Goal: Task Accomplishment & Management: Complete application form

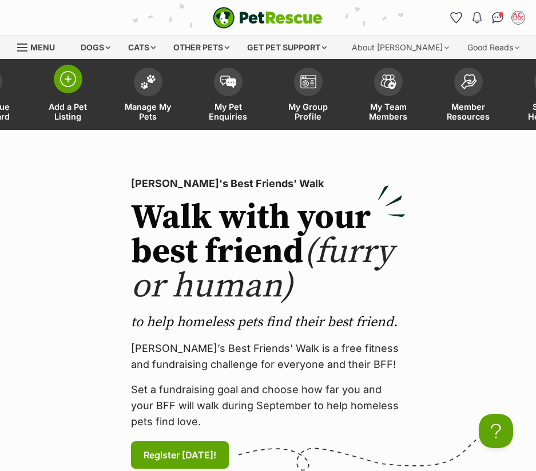
click at [59, 86] on span at bounding box center [68, 79] width 29 height 29
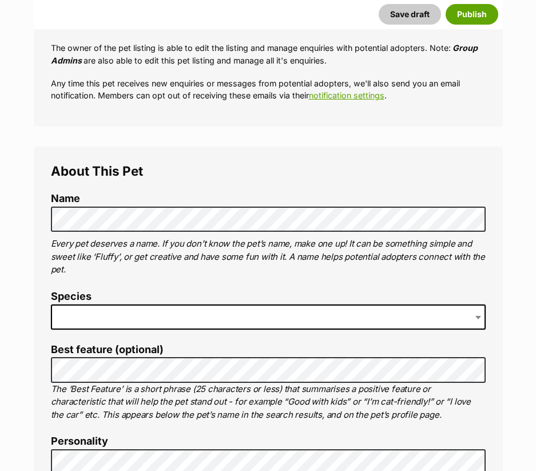
click at [93, 330] on li "Species" at bounding box center [268, 315] width 435 height 48
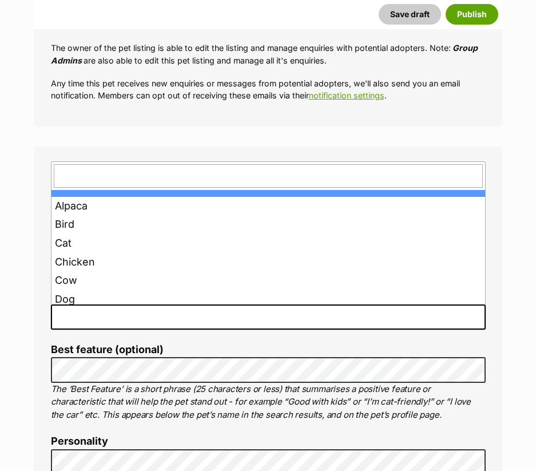
click at [96, 323] on span at bounding box center [268, 316] width 435 height 25
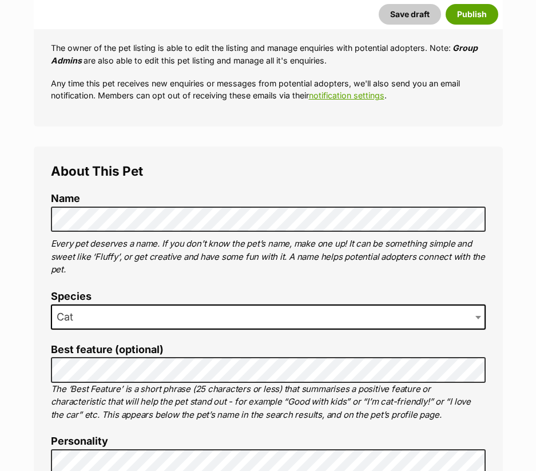
click at [94, 385] on p "The ‘Best Feature’ is a short phrase (25 characters or less) that summarises a …" at bounding box center [268, 402] width 435 height 39
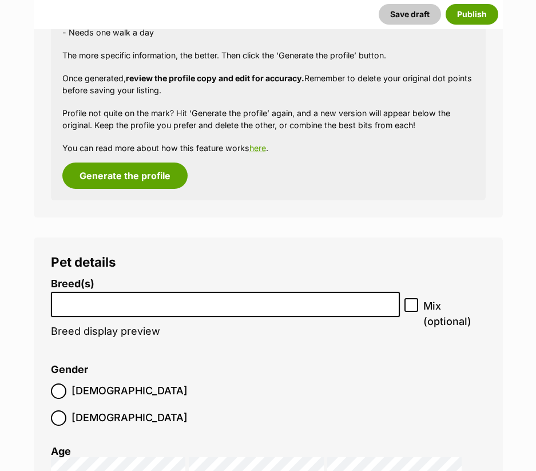
scroll to position [1259, 0]
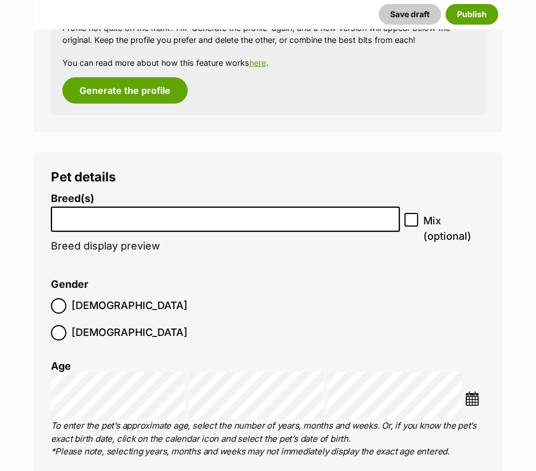
click at [116, 213] on input "search" at bounding box center [226, 217] width 342 height 12
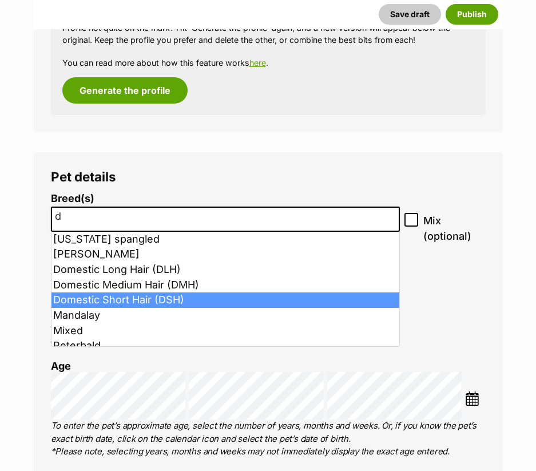
type input "d"
select select "252102"
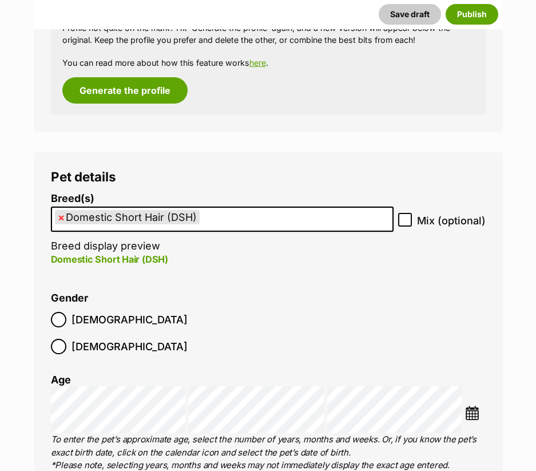
click at [474, 406] on img at bounding box center [472, 413] width 14 height 14
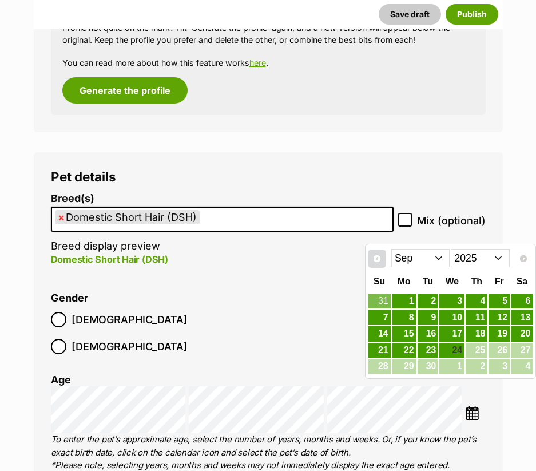
click at [383, 258] on link "Prev" at bounding box center [377, 259] width 18 height 18
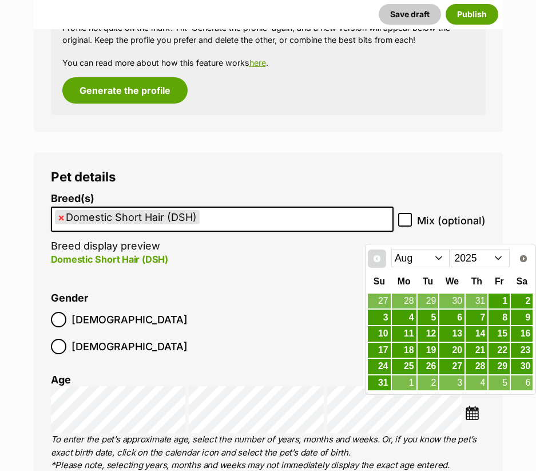
click at [383, 258] on link "Prev" at bounding box center [377, 259] width 18 height 18
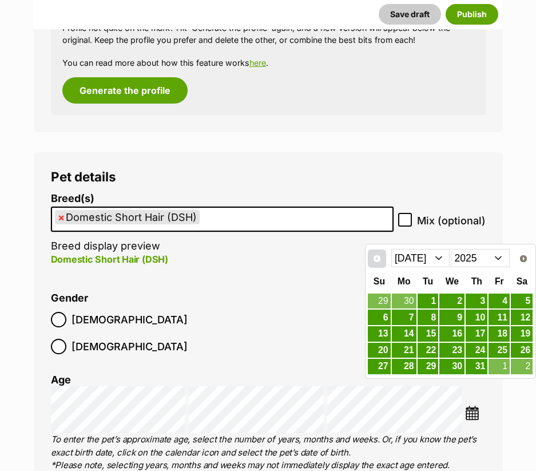
click at [383, 258] on link "Prev" at bounding box center [377, 259] width 18 height 18
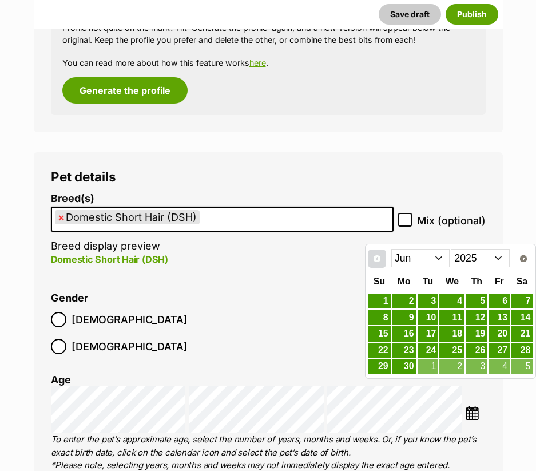
click at [383, 258] on link "Prev" at bounding box center [377, 259] width 18 height 18
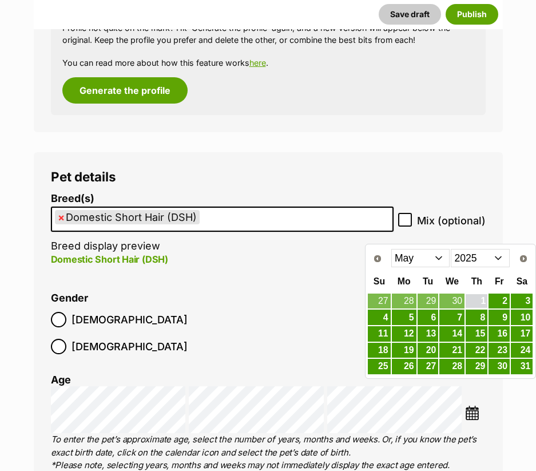
click at [486, 304] on link "1" at bounding box center [477, 301] width 22 height 14
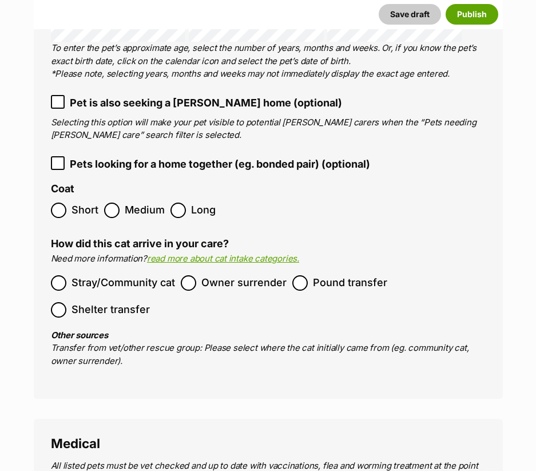
scroll to position [1660, 0]
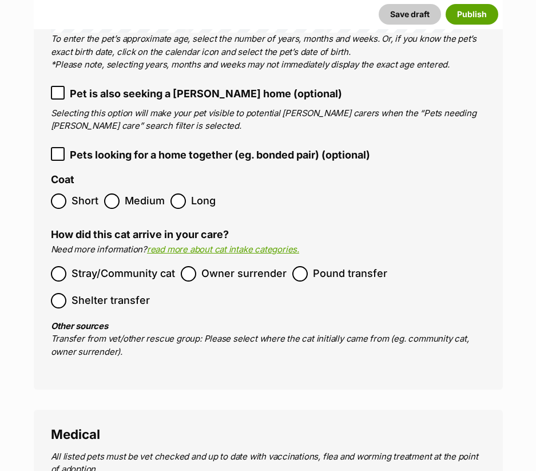
click at [86, 193] on span "Short" at bounding box center [85, 200] width 27 height 15
drag, startPoint x: 106, startPoint y: 249, endPoint x: 210, endPoint y: 264, distance: 105.3
click at [108, 266] on span "Stray/Community cat" at bounding box center [124, 273] width 104 height 15
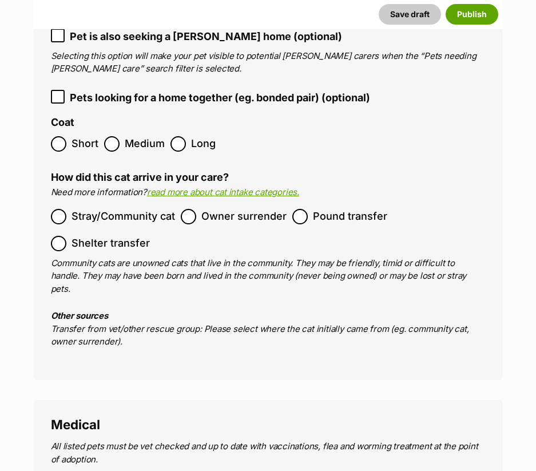
drag, startPoint x: 201, startPoint y: 195, endPoint x: 220, endPoint y: 198, distance: 19.1
click at [201, 209] on span "Owner surrender" at bounding box center [243, 216] width 85 height 15
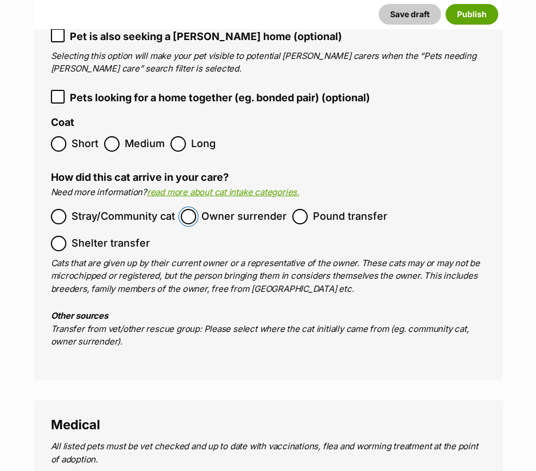
scroll to position [2060, 0]
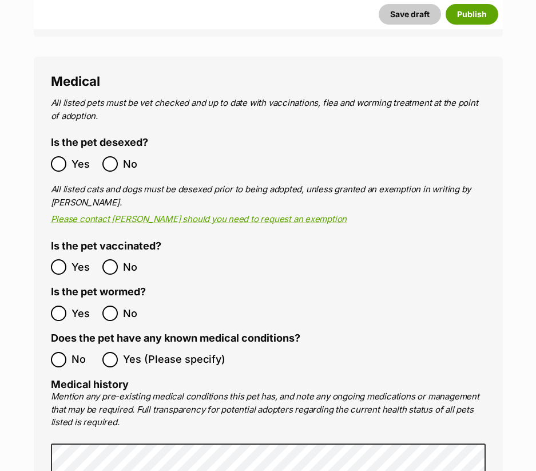
click at [70, 259] on label "Yes" at bounding box center [74, 266] width 46 height 15
click at [70, 306] on label "Yes" at bounding box center [74, 313] width 46 height 15
drag, startPoint x: 74, startPoint y: 326, endPoint x: 148, endPoint y: 313, distance: 74.4
click at [75, 352] on span "No" at bounding box center [84, 359] width 25 height 15
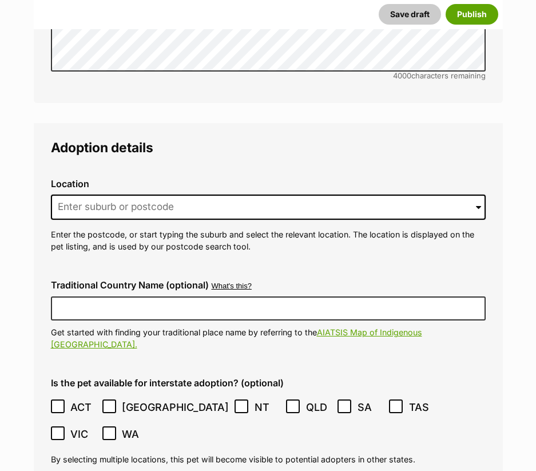
scroll to position [2690, 0]
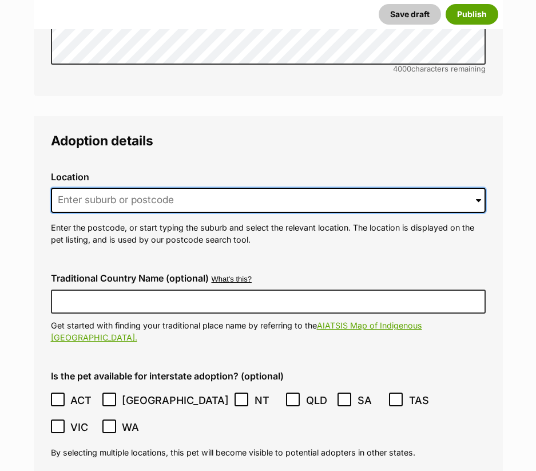
click at [143, 188] on input at bounding box center [268, 200] width 435 height 25
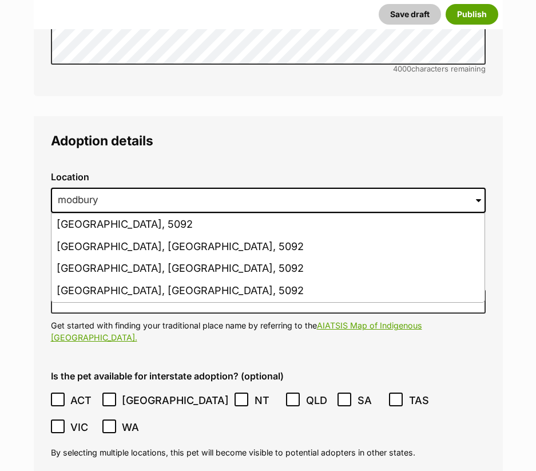
click at [94, 280] on li "Modbury, South Australia, 5092" at bounding box center [268, 291] width 433 height 22
type input "Modbury, South Australia, 5092"
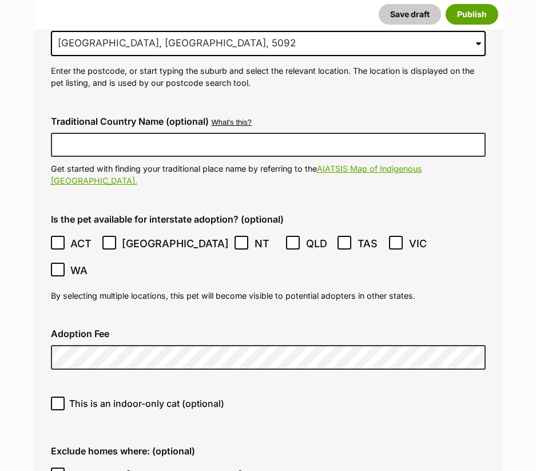
scroll to position [2862, 0]
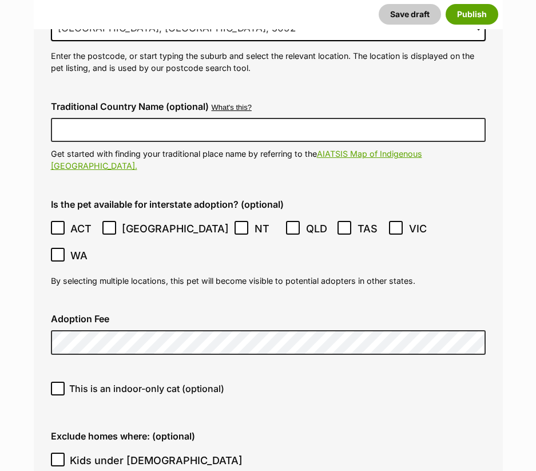
click at [136, 382] on span "This is an indoor-only cat (optional)" at bounding box center [146, 389] width 155 height 14
click at [65, 382] on input "This is an indoor-only cat (optional)" at bounding box center [58, 389] width 14 height 14
checkbox input "true"
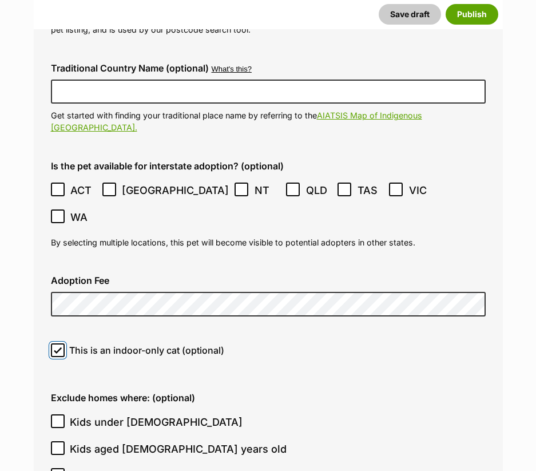
scroll to position [2919, 0]
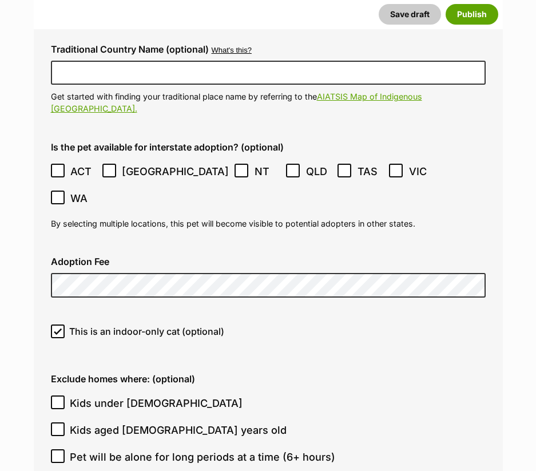
click at [100, 395] on span "Kids under [DEMOGRAPHIC_DATA]" at bounding box center [156, 402] width 173 height 15
click at [65, 395] on input "Kids under [DEMOGRAPHIC_DATA]" at bounding box center [58, 402] width 14 height 14
checkbox input "true"
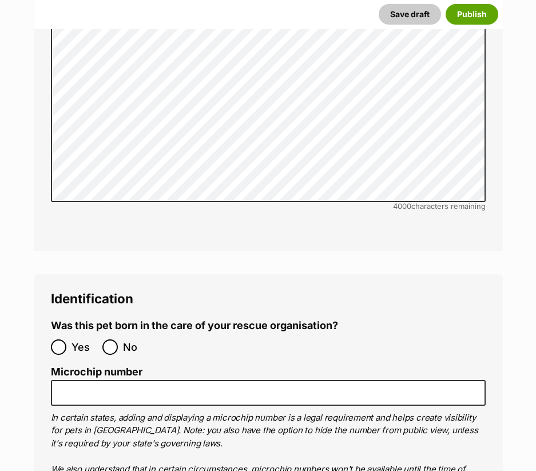
scroll to position [3663, 0]
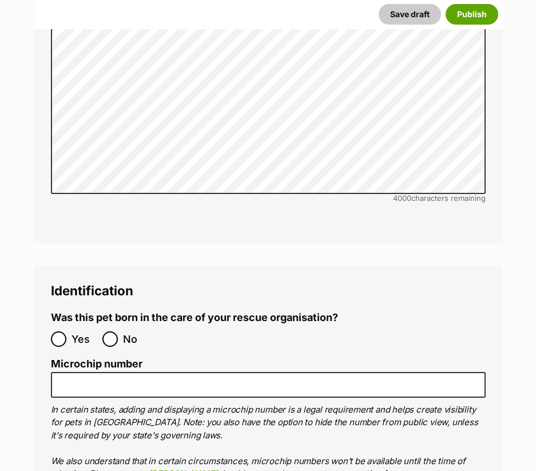
click at [118, 331] on label "No" at bounding box center [125, 338] width 46 height 15
click at [118, 331] on input "No" at bounding box center [109, 338] width 15 height 15
radio input "true"
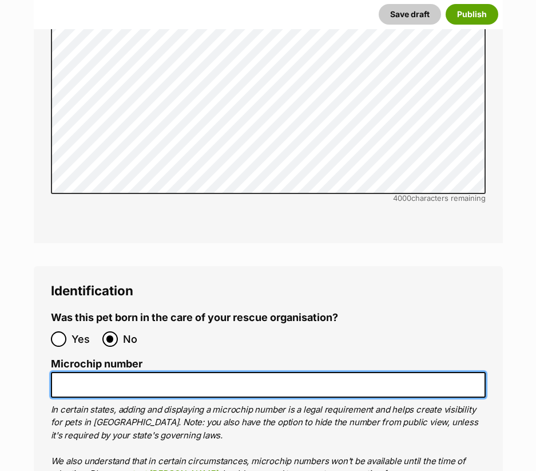
click at [174, 372] on input "Microchip number" at bounding box center [268, 385] width 435 height 26
paste input "991003003232179"
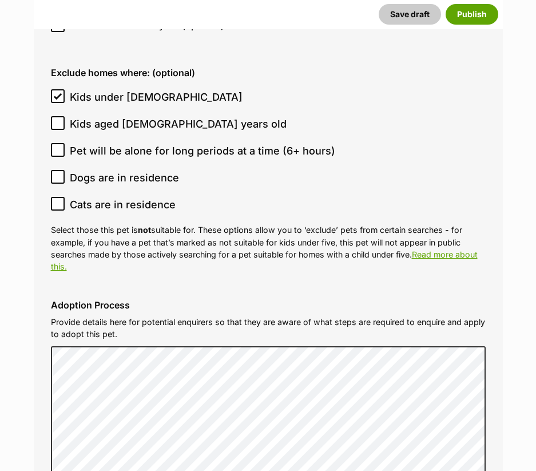
scroll to position [3148, 0]
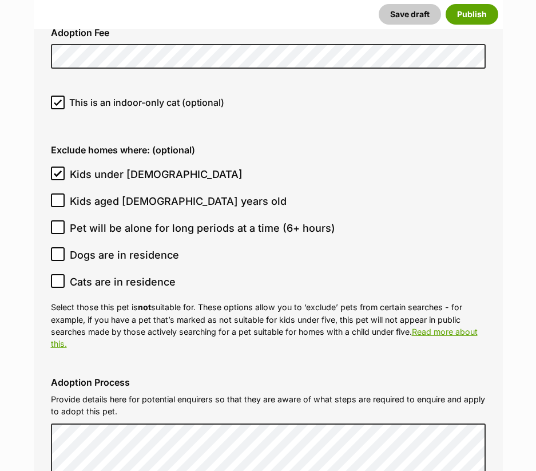
type input "991003003232179"
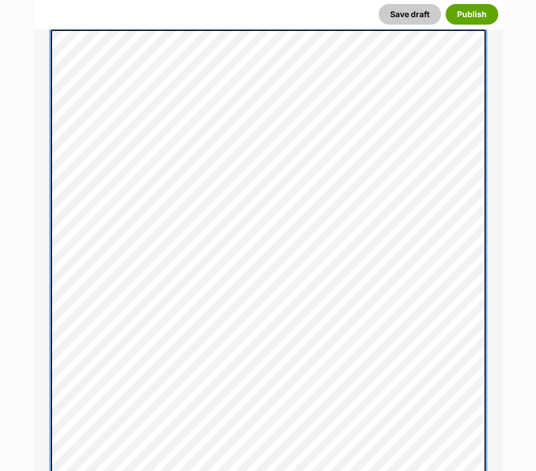
scroll to position [710, 0]
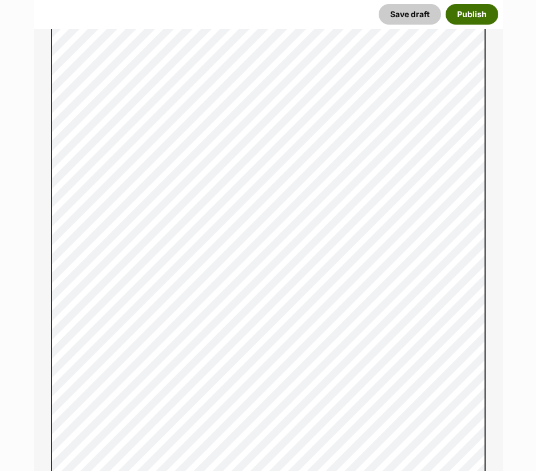
click at [468, 16] on button "Publish" at bounding box center [472, 14] width 53 height 21
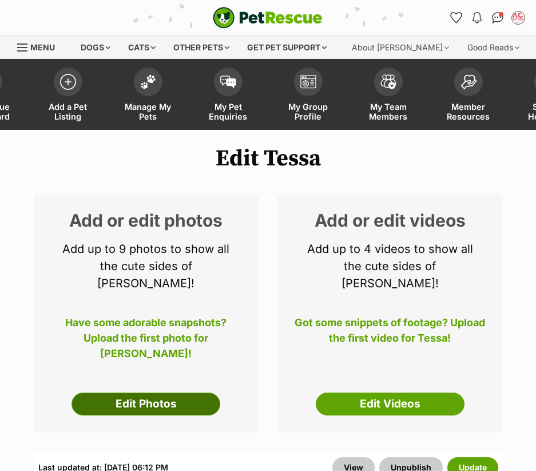
click at [118, 393] on link "Edit Photos" at bounding box center [146, 404] width 149 height 23
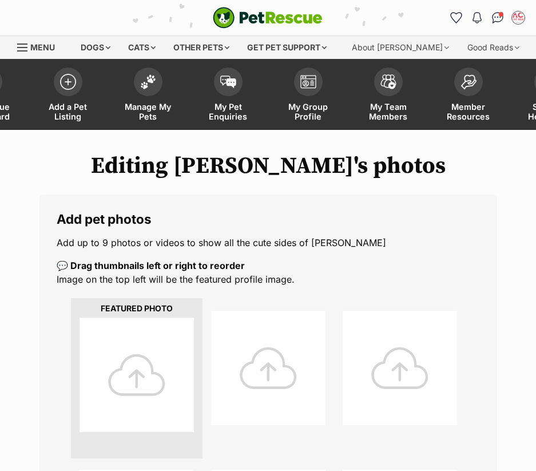
click at [145, 359] on div at bounding box center [137, 375] width 114 height 114
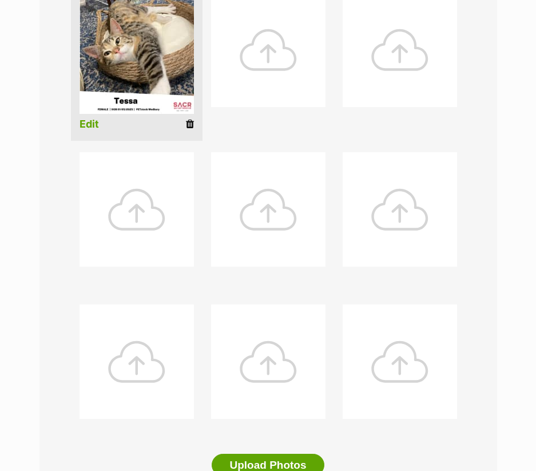
scroll to position [343, 0]
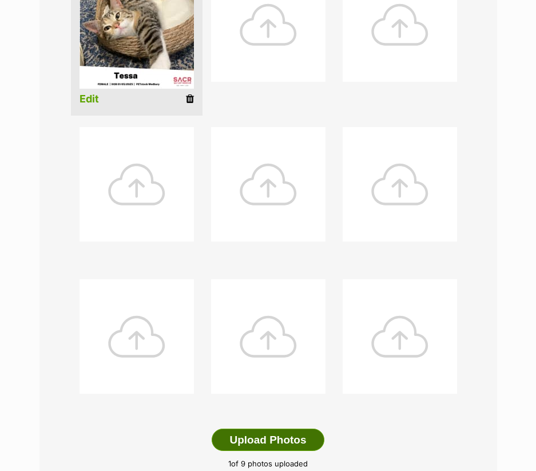
click at [286, 432] on button "Upload Photos" at bounding box center [268, 440] width 112 height 23
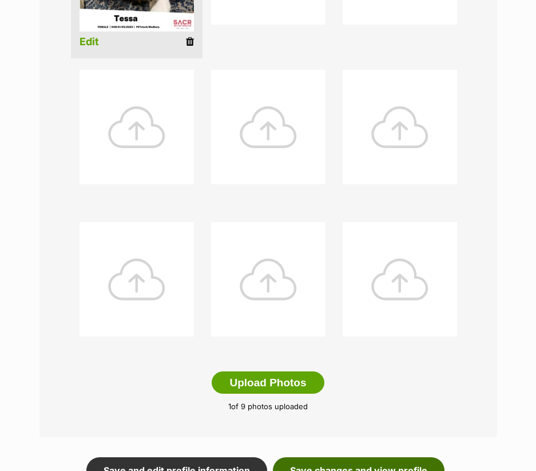
scroll to position [515, 0]
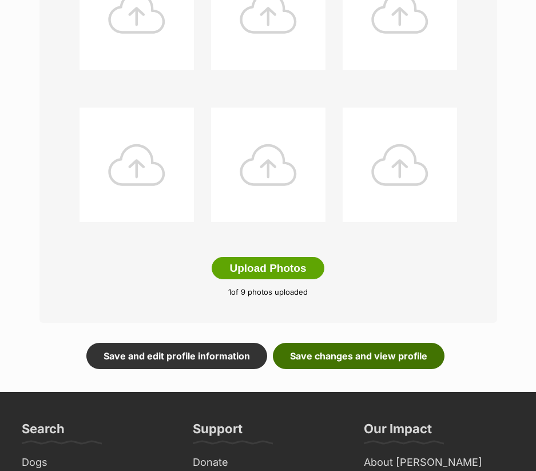
drag, startPoint x: 365, startPoint y: 365, endPoint x: 198, endPoint y: 338, distance: 168.8
click at [365, 365] on link "Save changes and view profile" at bounding box center [359, 356] width 172 height 26
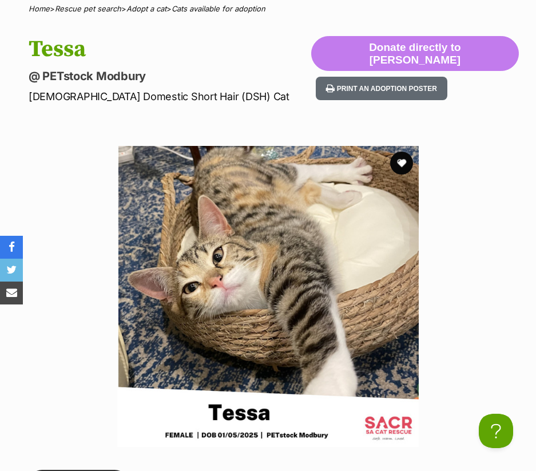
click at [291, 104] on p "Female Domestic Short Hair (DSH) Cat" at bounding box center [170, 96] width 283 height 15
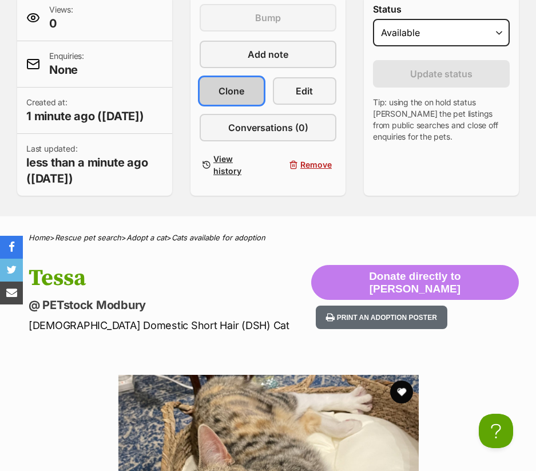
click at [240, 97] on span "Clone" at bounding box center [232, 91] width 26 height 14
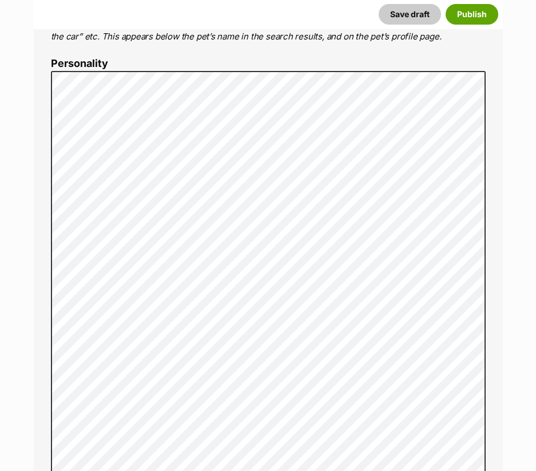
scroll to position [687, 0]
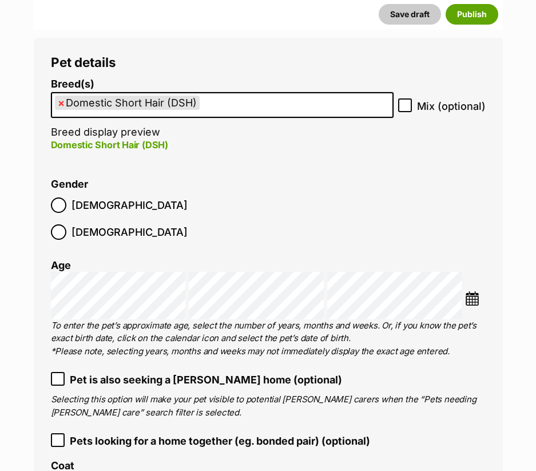
click at [125, 224] on span "[DEMOGRAPHIC_DATA]" at bounding box center [130, 231] width 116 height 15
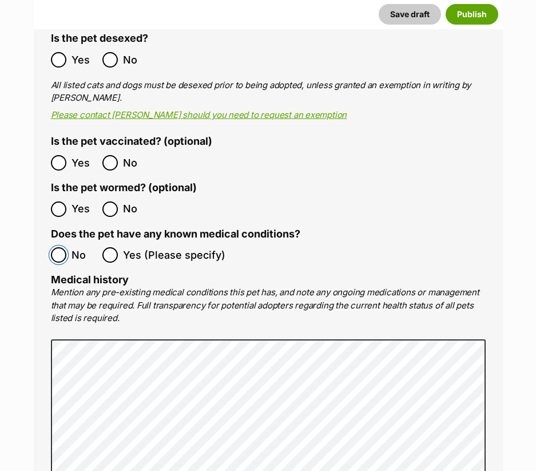
click at [67, 247] on label "No" at bounding box center [74, 254] width 46 height 15
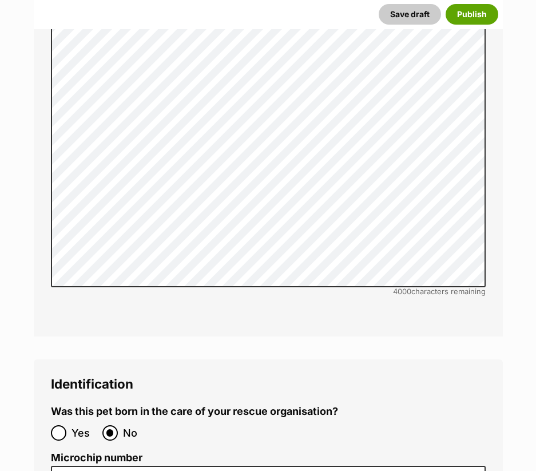
scroll to position [3720, 0]
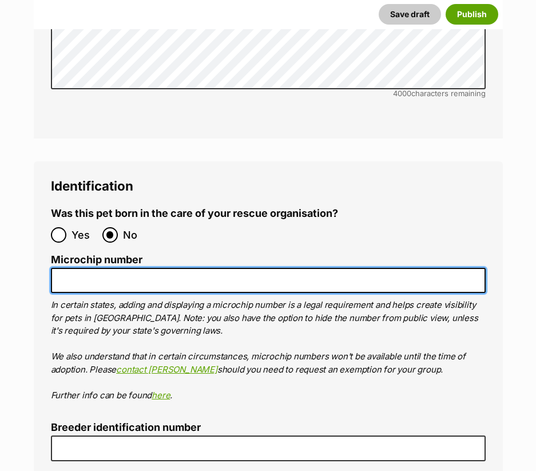
click at [142, 268] on input "Microchip number" at bounding box center [268, 281] width 435 height 26
paste input "991003003232175"
type input "991003003232175"
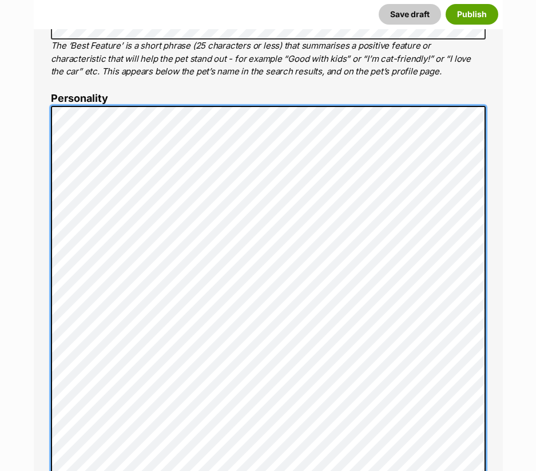
scroll to position [733, 0]
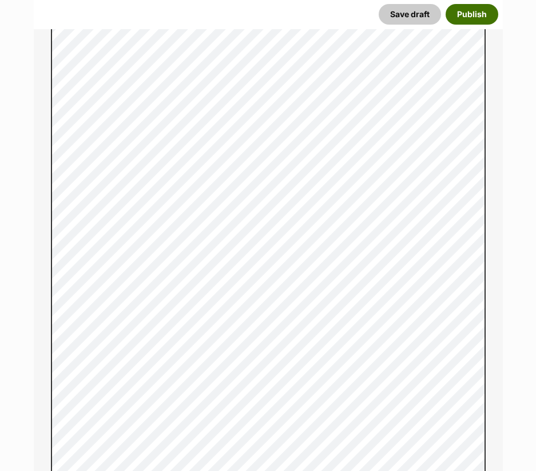
click at [470, 5] on button "Publish" at bounding box center [472, 14] width 53 height 21
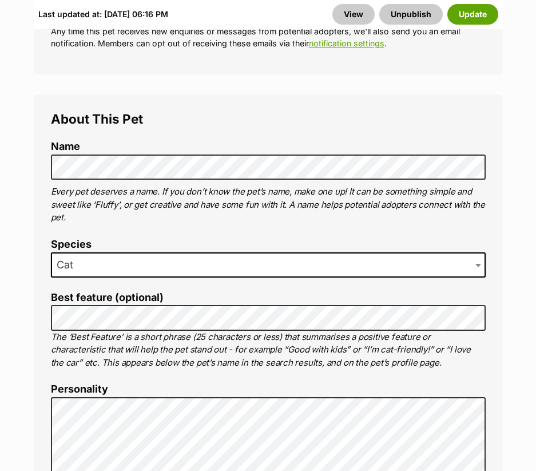
scroll to position [630, 0]
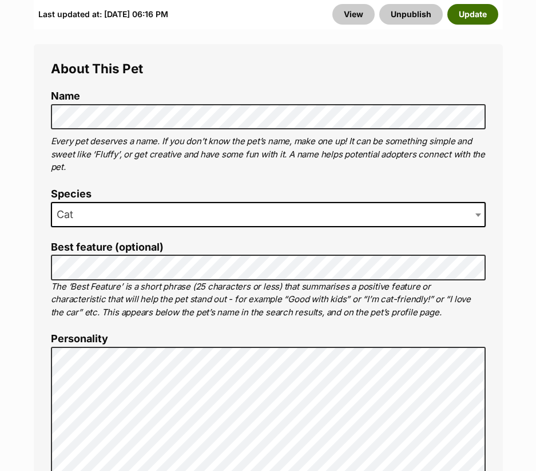
click at [470, 9] on button "Update" at bounding box center [473, 14] width 51 height 21
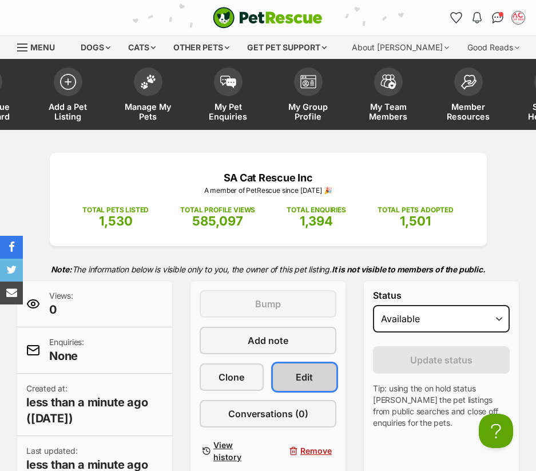
click at [285, 373] on link "Edit" at bounding box center [305, 376] width 64 height 27
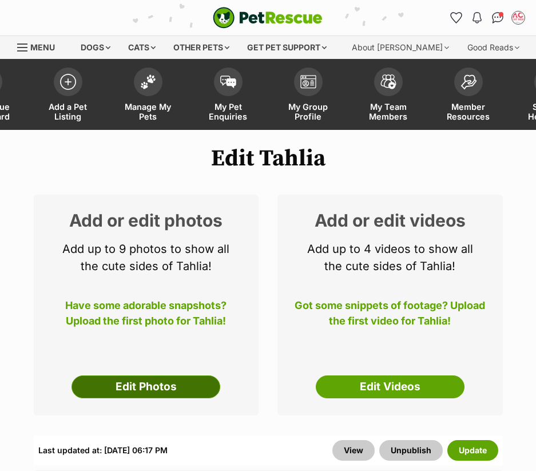
click at [187, 383] on link "Edit Photos" at bounding box center [146, 386] width 149 height 23
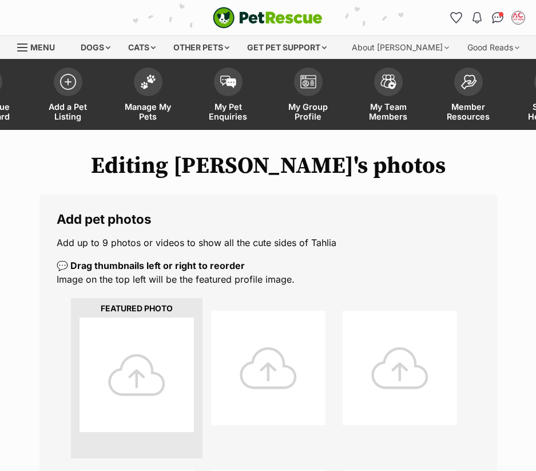
click at [183, 359] on div at bounding box center [137, 375] width 114 height 114
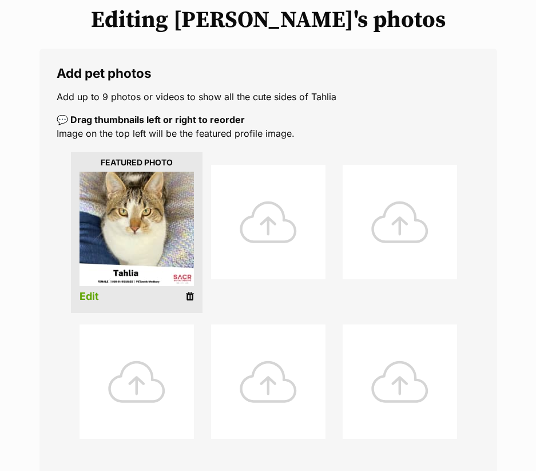
scroll to position [458, 0]
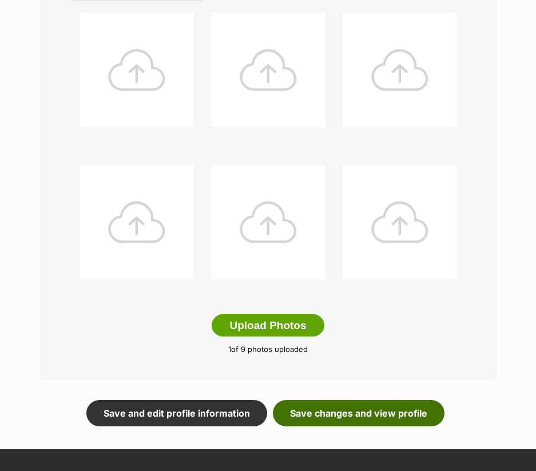
click at [330, 403] on link "Save changes and view profile" at bounding box center [359, 413] width 172 height 26
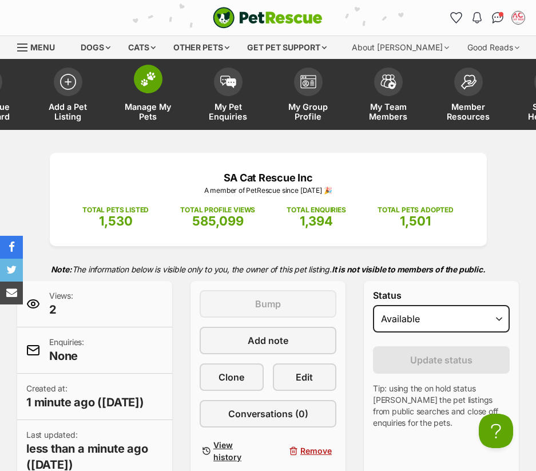
click at [155, 92] on link "Manage My Pets" at bounding box center [148, 96] width 80 height 68
